Goal: Check status: Check status

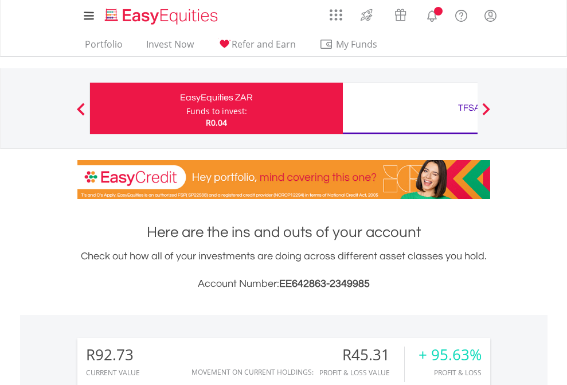
scroll to position [110, 180]
click at [186, 108] on div "Funds to invest:" at bounding box center [216, 111] width 61 height 11
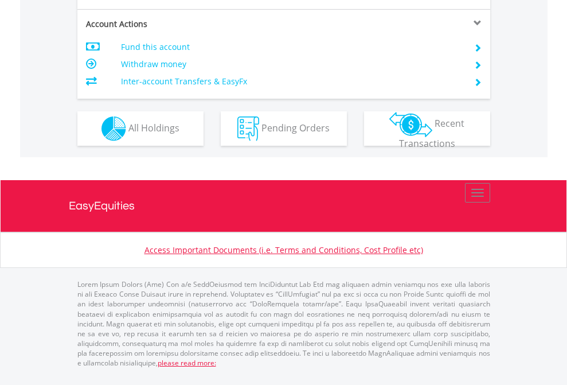
scroll to position [1077, 0]
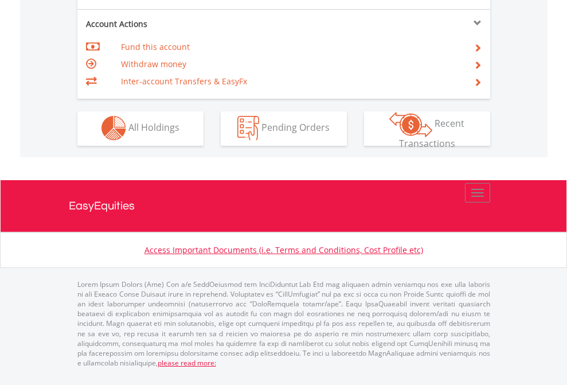
scroll to position [1073, 0]
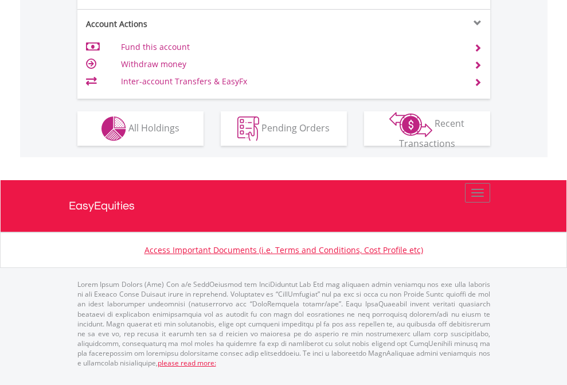
scroll to position [1100, 0]
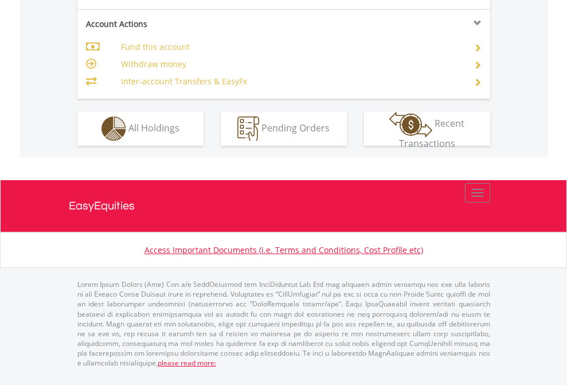
scroll to position [1001, 0]
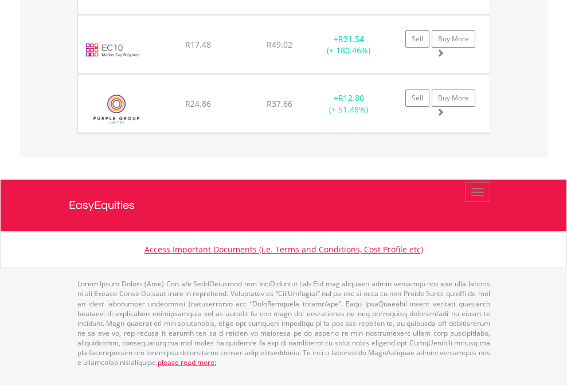
scroll to position [110, 180]
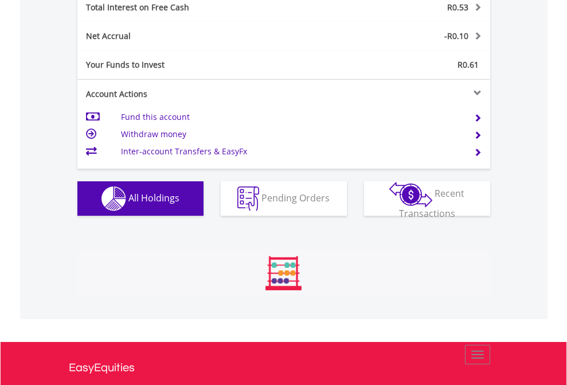
scroll to position [110, 180]
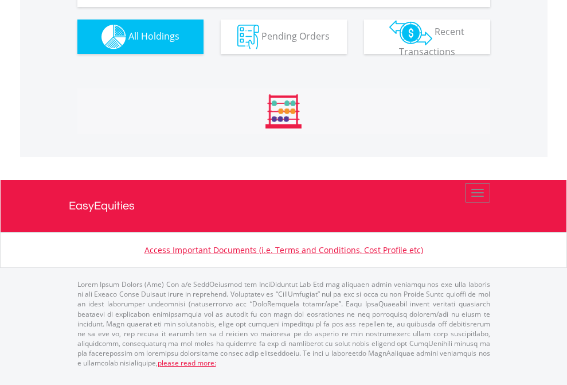
scroll to position [110, 180]
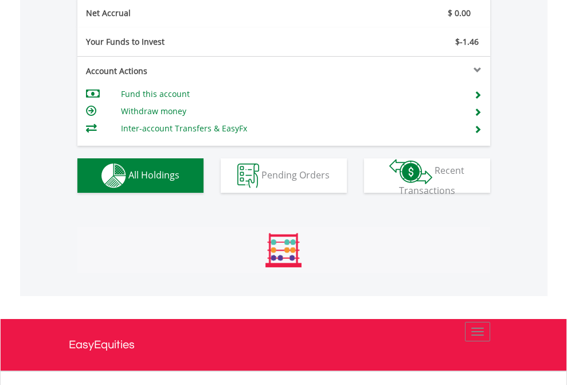
scroll to position [110, 180]
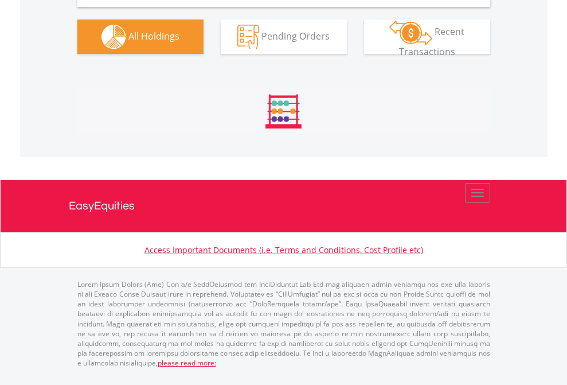
scroll to position [1142, 0]
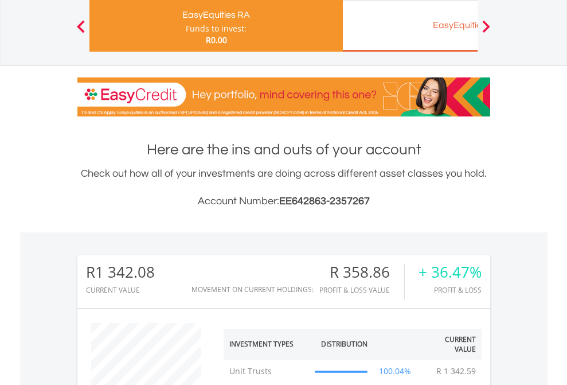
scroll to position [110, 180]
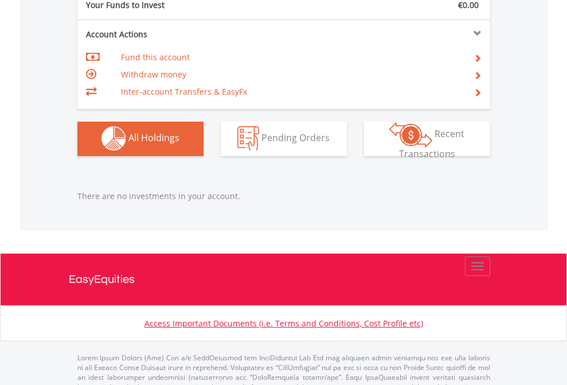
scroll to position [1136, 0]
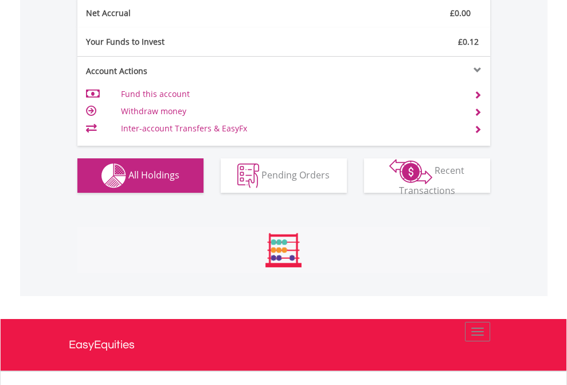
scroll to position [1299, 0]
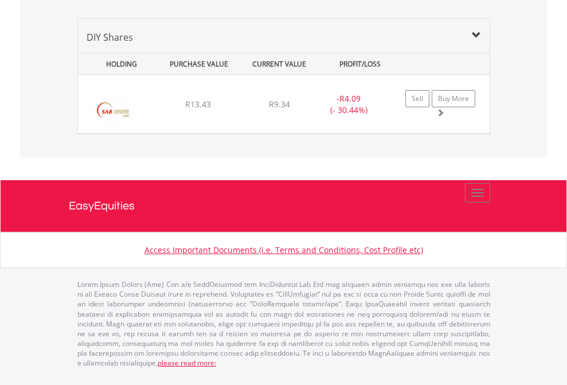
scroll to position [1109, 0]
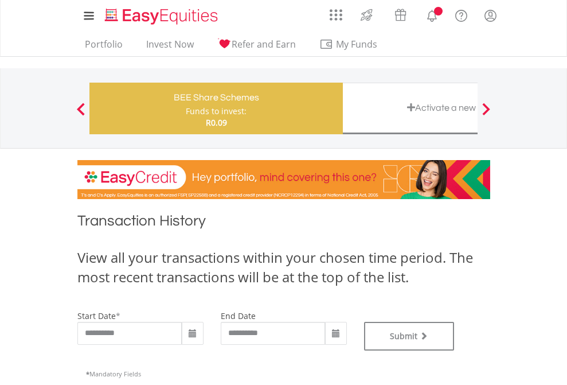
type input "**********"
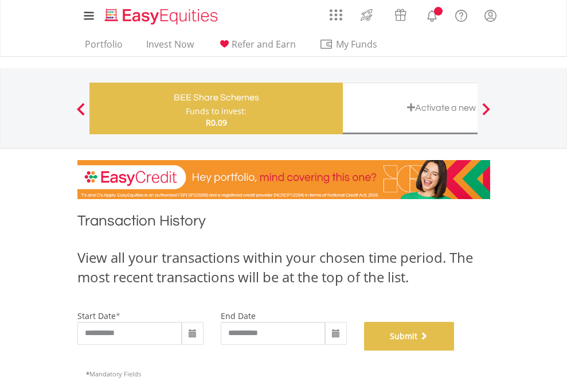
click at [455, 351] on button "Submit" at bounding box center [409, 336] width 91 height 29
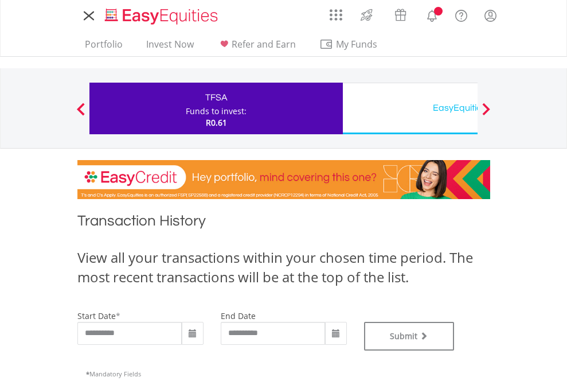
type input "**********"
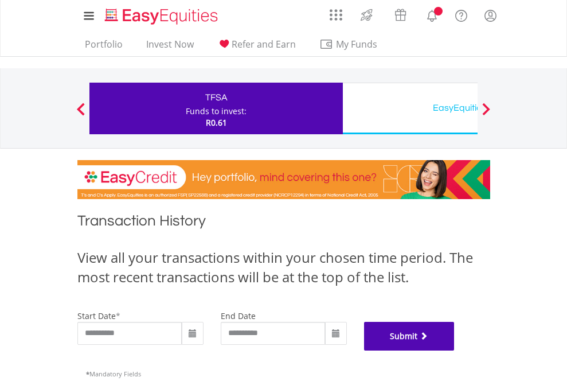
click at [455, 351] on button "Submit" at bounding box center [409, 336] width 91 height 29
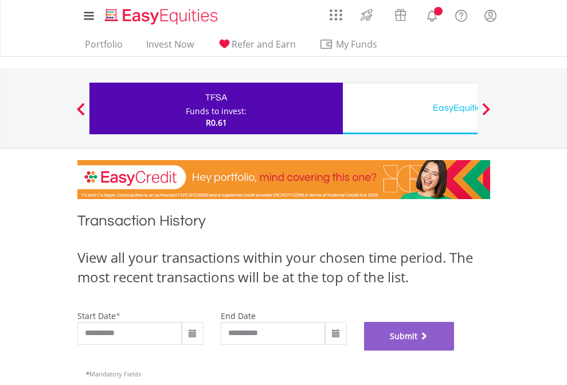
scroll to position [465, 0]
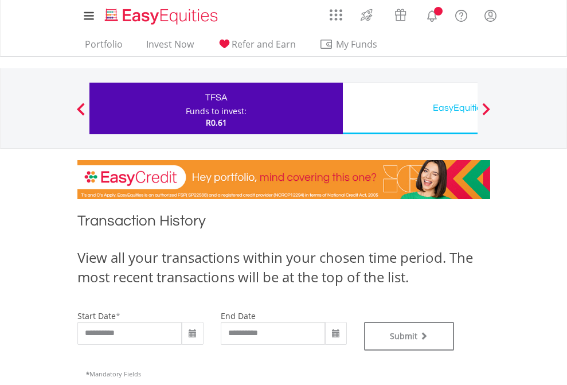
click at [410, 108] on div "EasyEquities USD" at bounding box center [469, 108] width 239 height 16
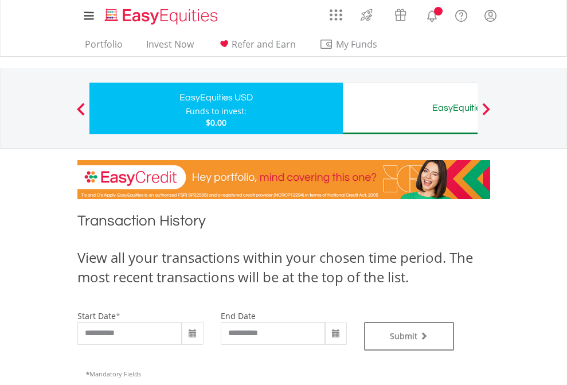
type input "**********"
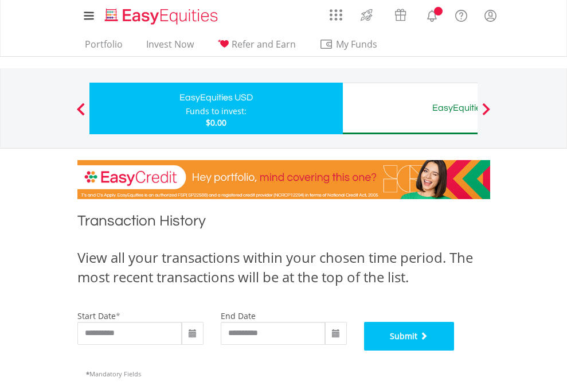
click at [455, 351] on button "Submit" at bounding box center [409, 336] width 91 height 29
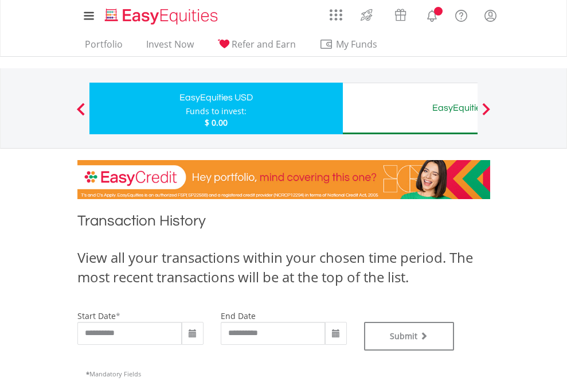
click at [410, 108] on div "EasyEquities AUD" at bounding box center [469, 108] width 239 height 16
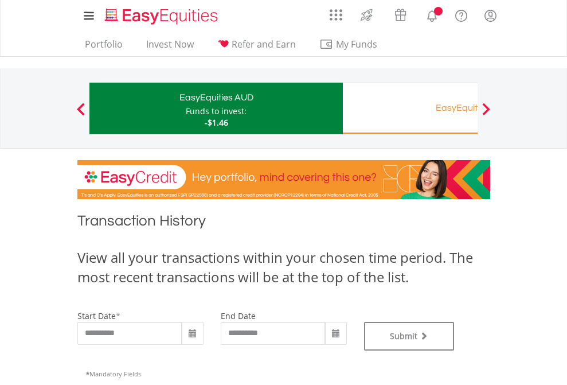
type input "**********"
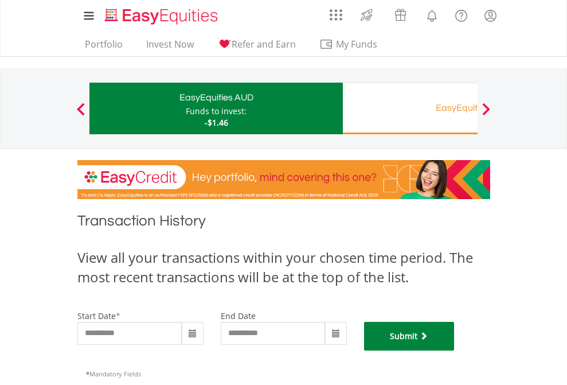
click at [455, 351] on button "Submit" at bounding box center [409, 336] width 91 height 29
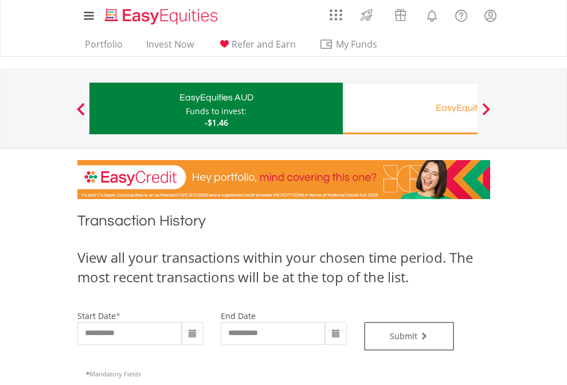
click at [410, 108] on div "EasyEquities RA" at bounding box center [469, 108] width 239 height 16
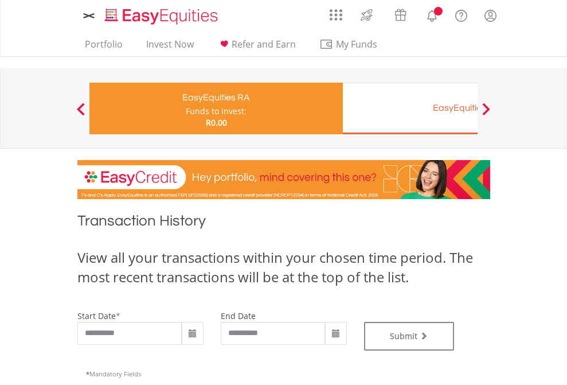
type input "**********"
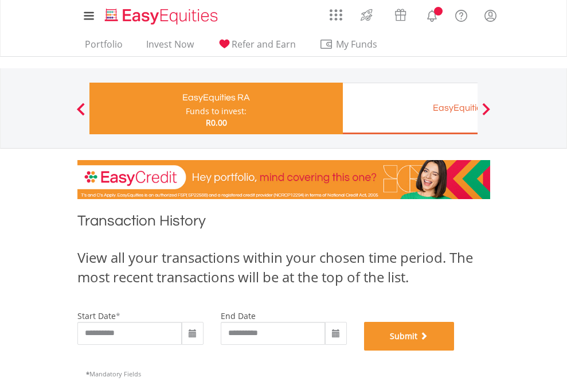
click at [455, 351] on button "Submit" at bounding box center [409, 336] width 91 height 29
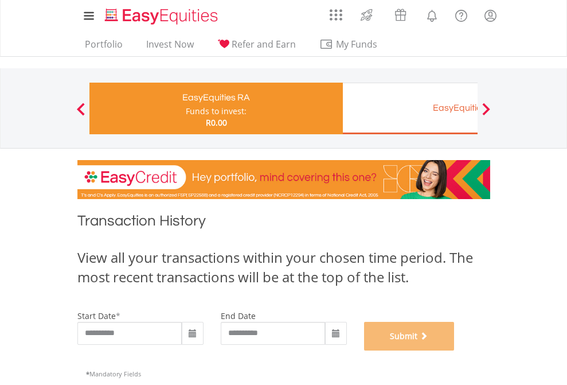
scroll to position [465, 0]
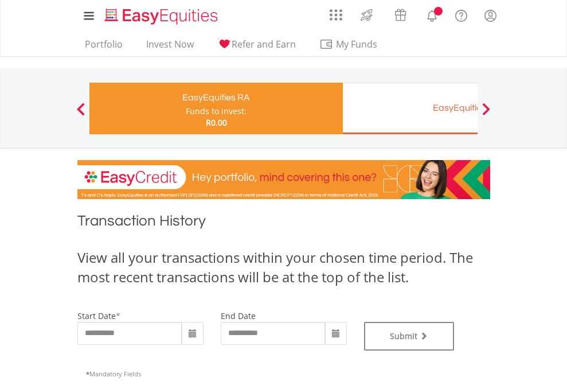
click at [410, 108] on div "EasyEquities EUR" at bounding box center [469, 108] width 239 height 16
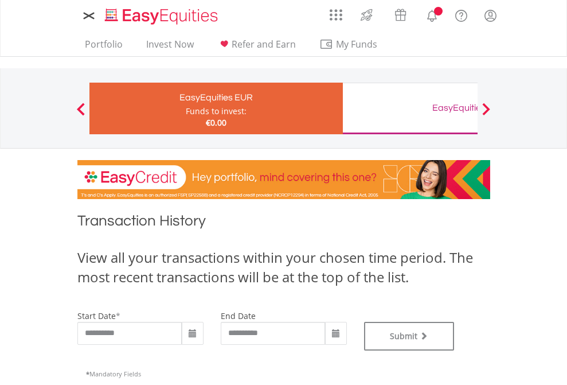
type input "**********"
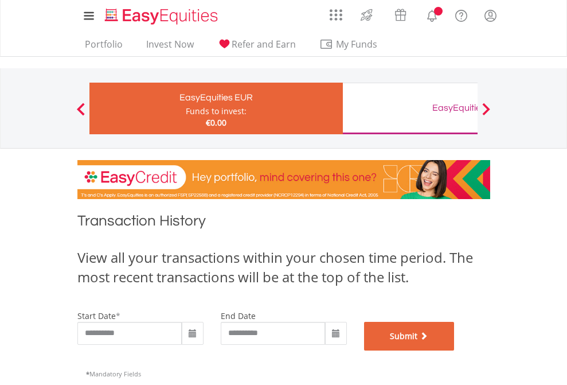
click at [455, 351] on button "Submit" at bounding box center [409, 336] width 91 height 29
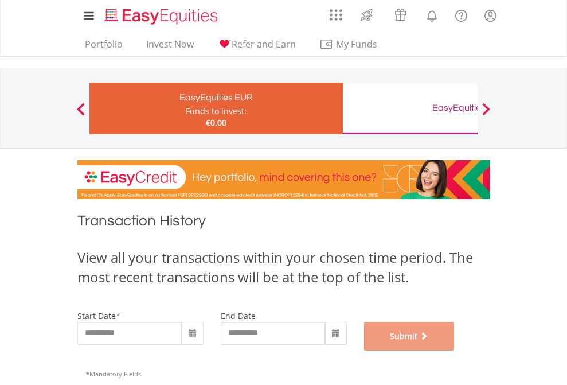
scroll to position [465, 0]
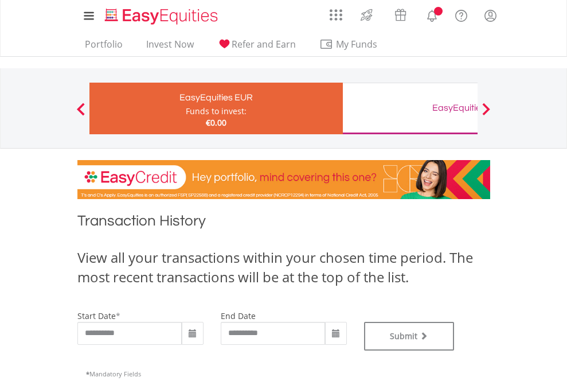
click at [410, 108] on div "EasyEquities GBP" at bounding box center [469, 108] width 239 height 16
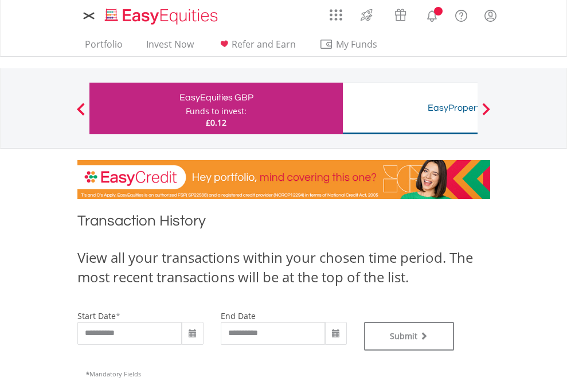
type input "**********"
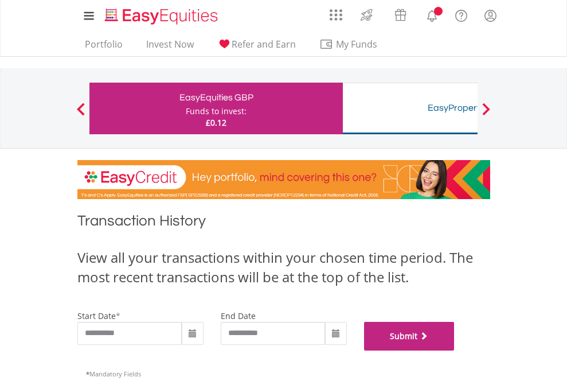
click at [455, 351] on button "Submit" at bounding box center [409, 336] width 91 height 29
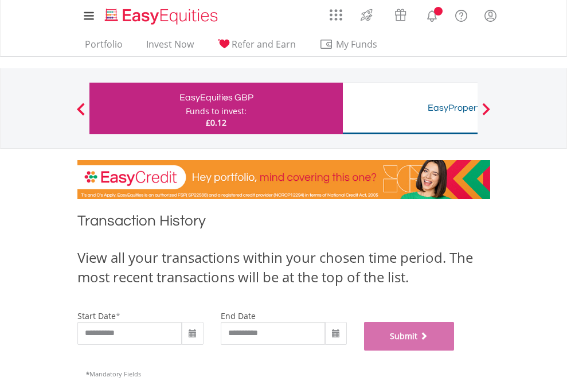
scroll to position [465, 0]
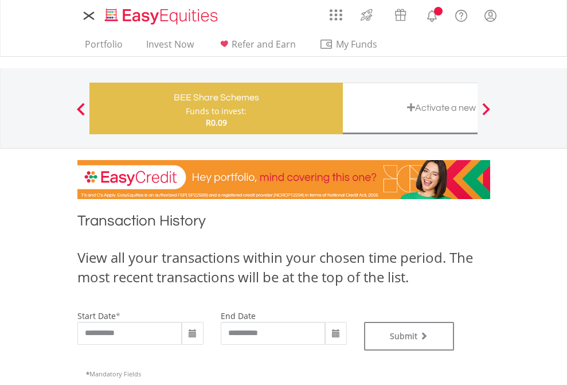
type input "**********"
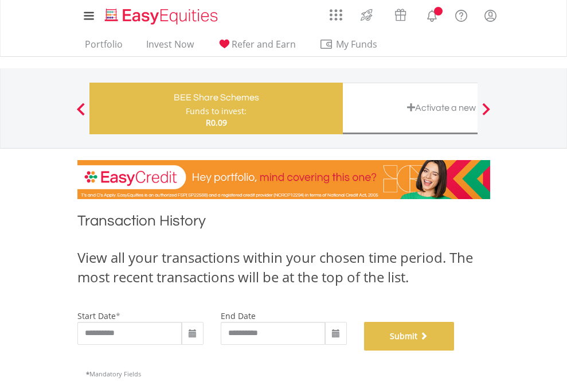
click at [455, 351] on button "Submit" at bounding box center [409, 336] width 91 height 29
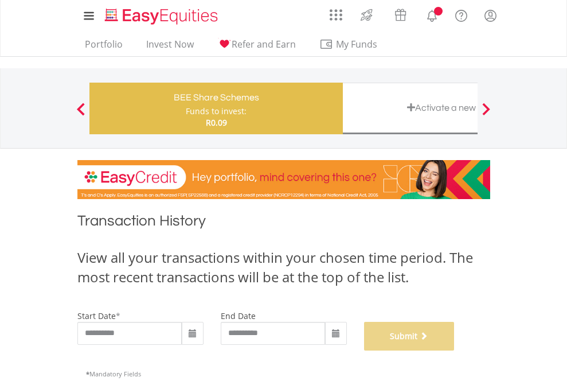
scroll to position [465, 0]
